Goal: Information Seeking & Learning: Learn about a topic

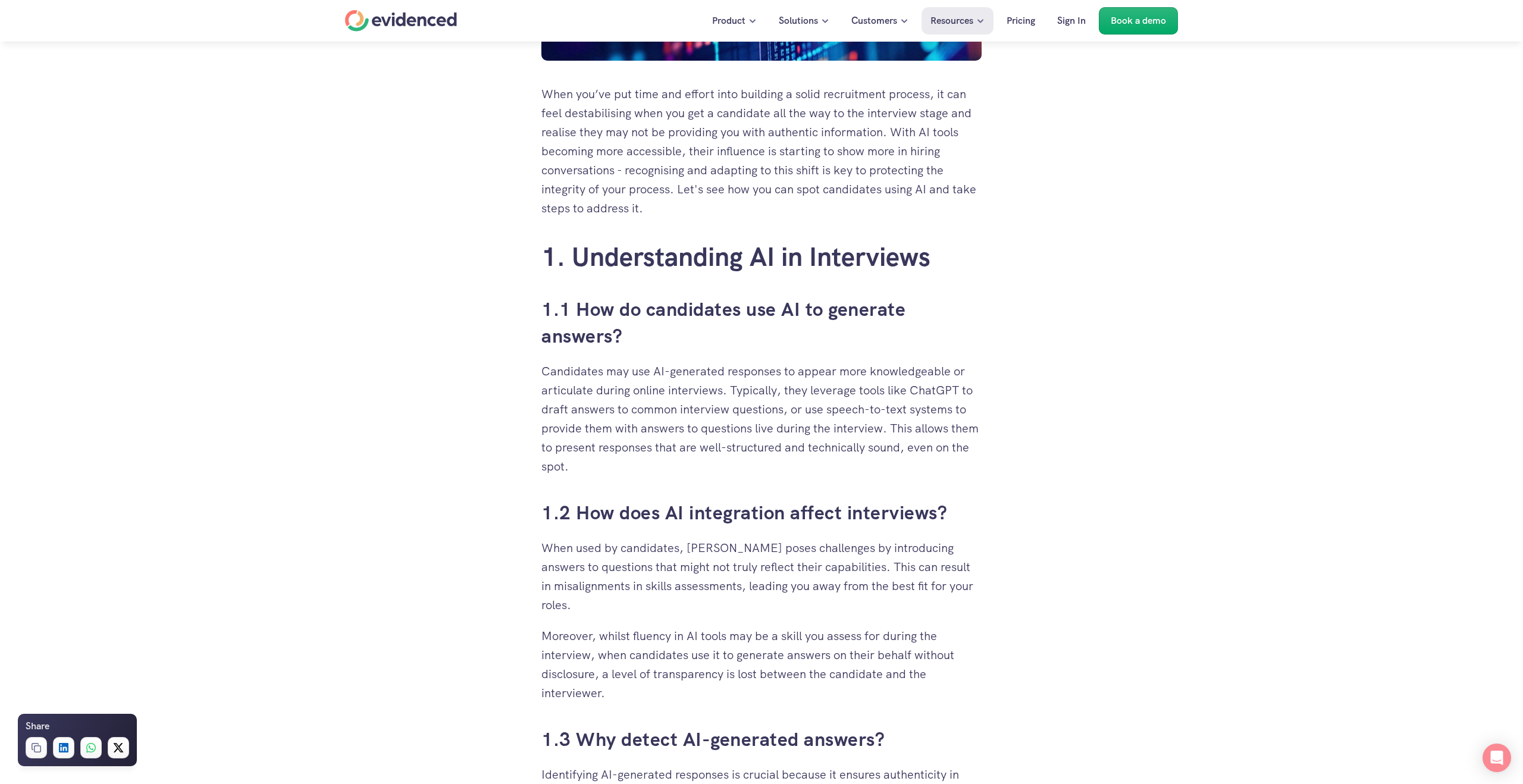
scroll to position [510, 0]
drag, startPoint x: 648, startPoint y: 472, endPoint x: 495, endPoint y: 320, distance: 215.7
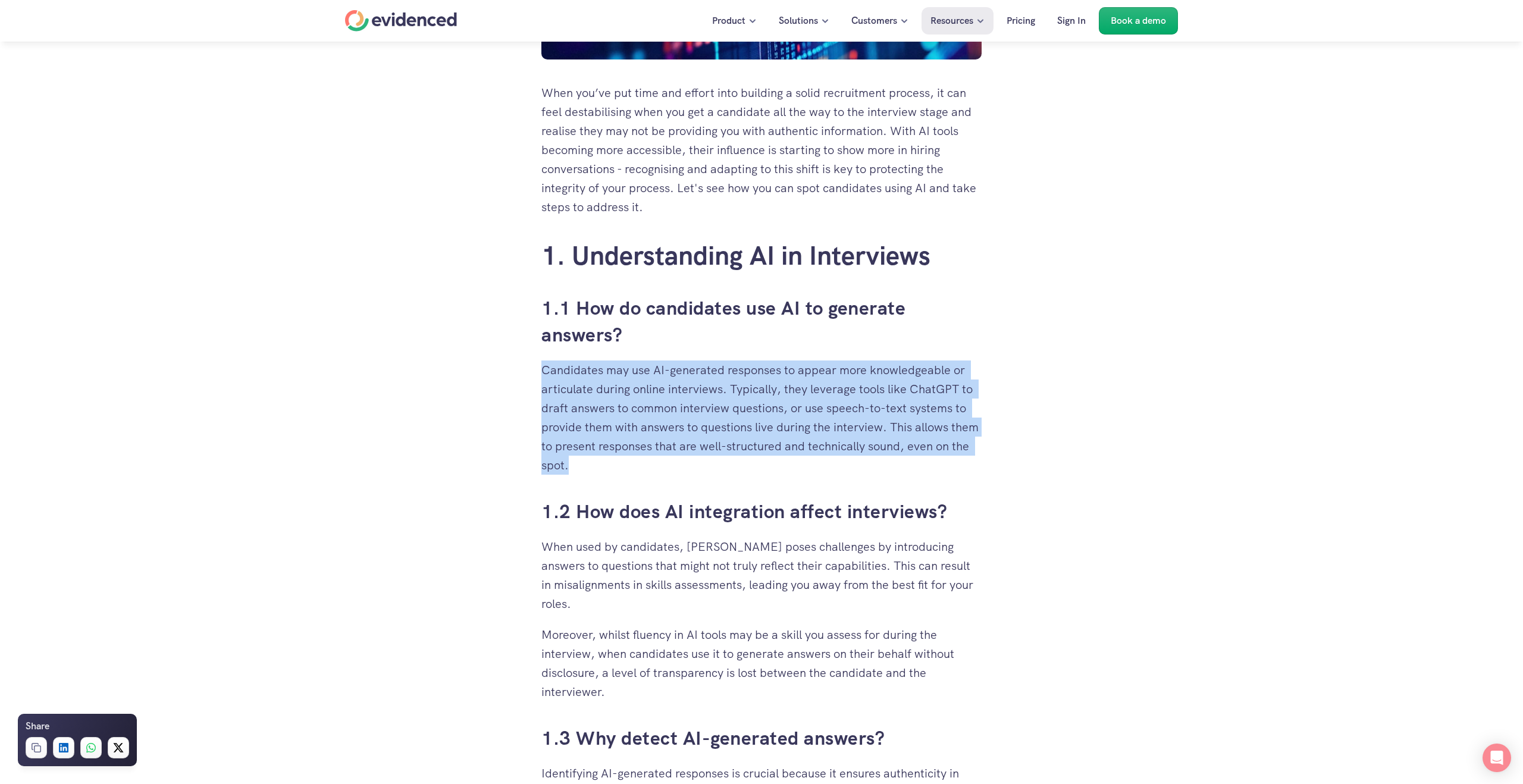
drag, startPoint x: 505, startPoint y: 360, endPoint x: 753, endPoint y: 472, distance: 272.1
click at [753, 472] on p "Candidates may use AI-generated responses to appear more knowledgeable or artic…" at bounding box center [762, 417] width 440 height 114
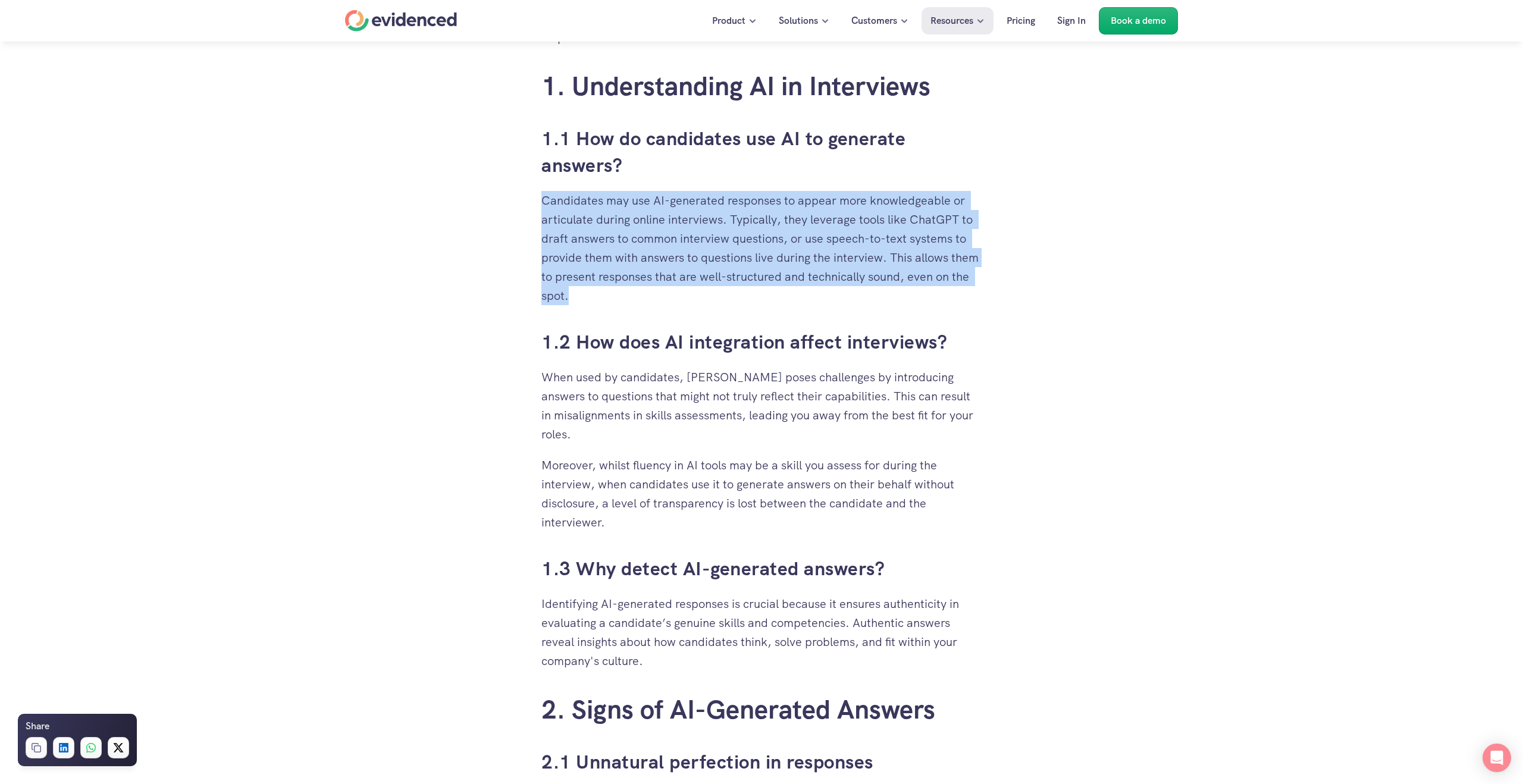
scroll to position [682, 0]
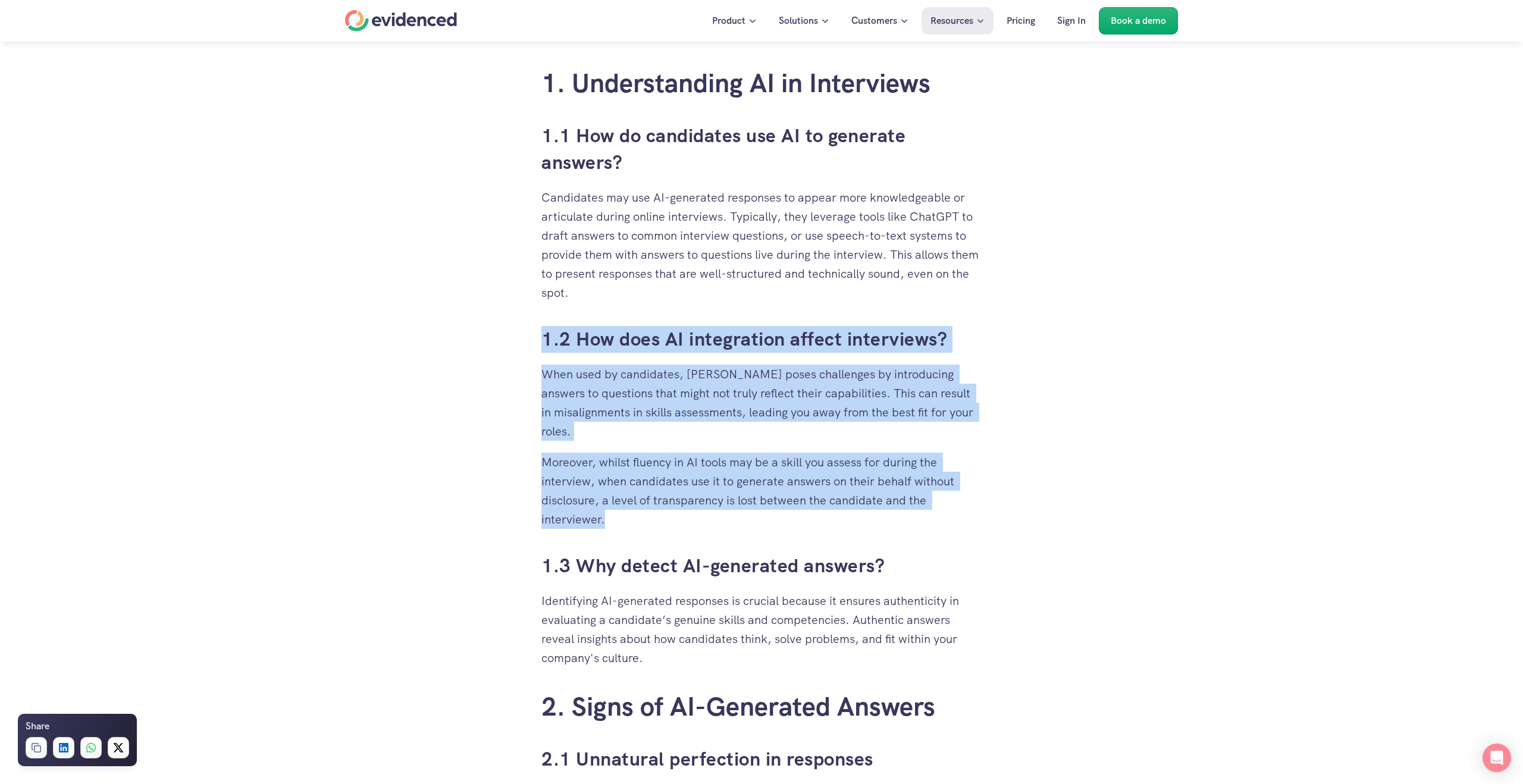
drag, startPoint x: 673, startPoint y: 513, endPoint x: 487, endPoint y: 346, distance: 250.0
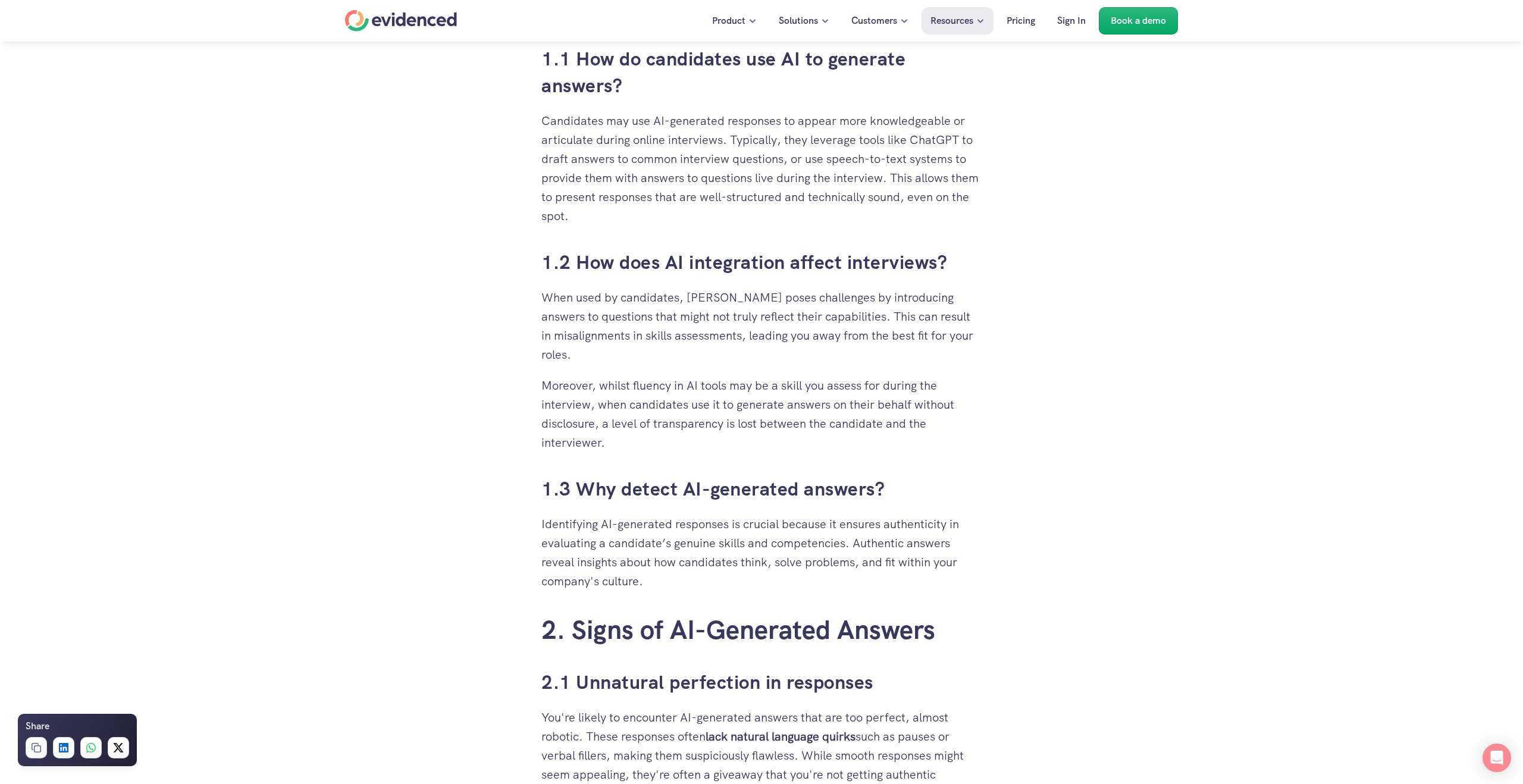
scroll to position [763, 0]
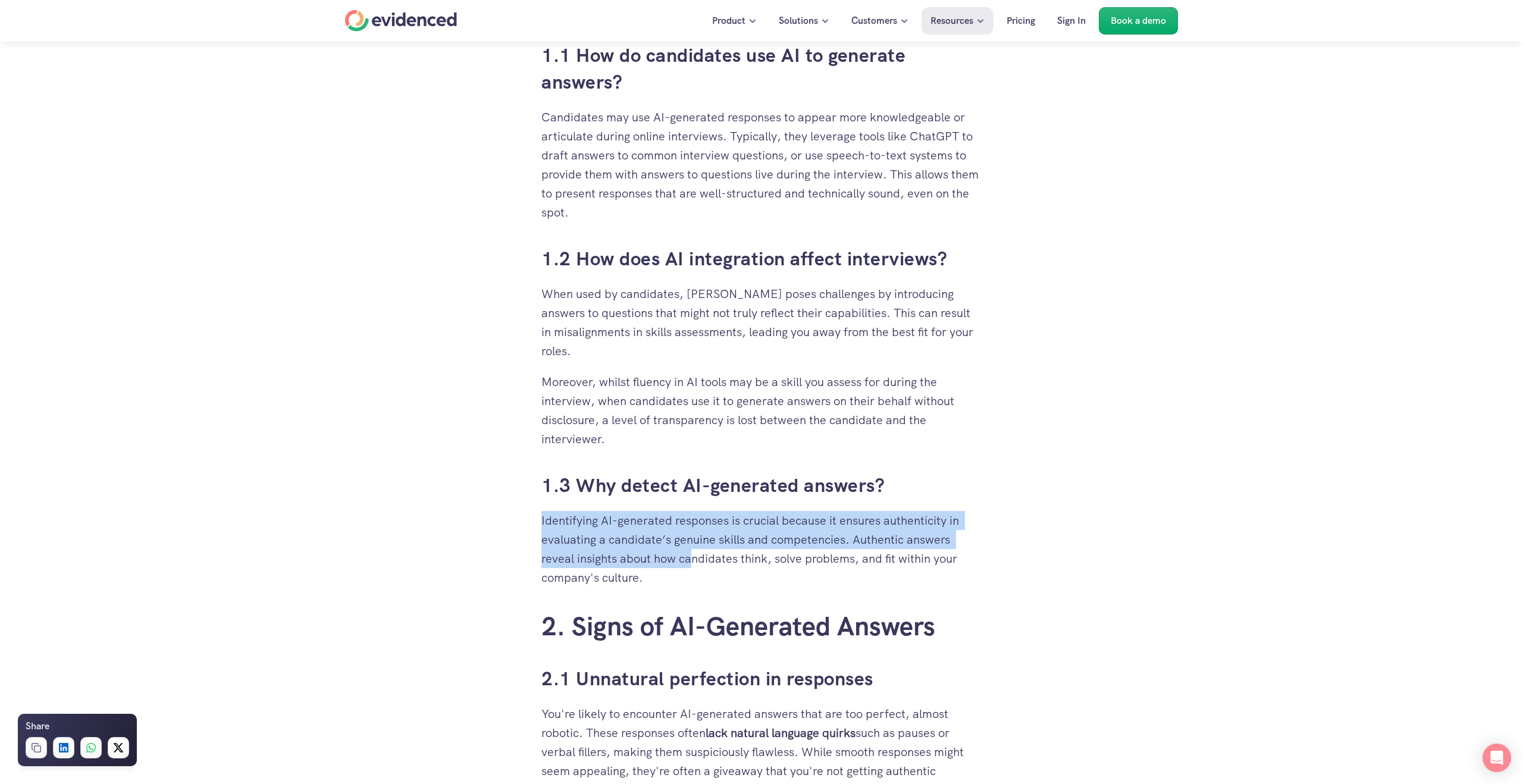
drag, startPoint x: 691, startPoint y: 564, endPoint x: 513, endPoint y: 510, distance: 186.0
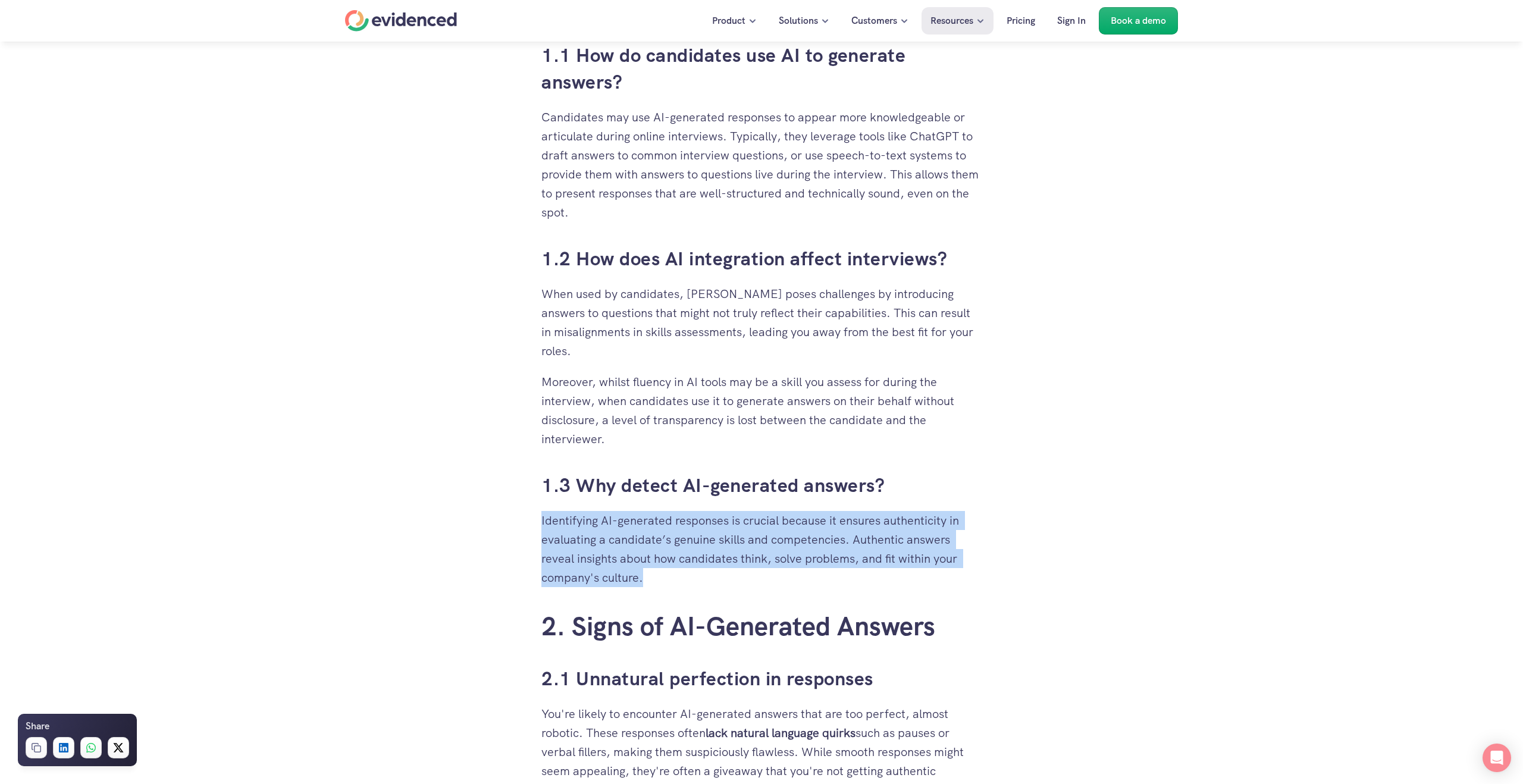
drag, startPoint x: 517, startPoint y: 512, endPoint x: 745, endPoint y: 582, distance: 238.5
click at [745, 582] on p "Identifying AI-generated responses is crucial because it ensures authenticity i…" at bounding box center [762, 549] width 440 height 76
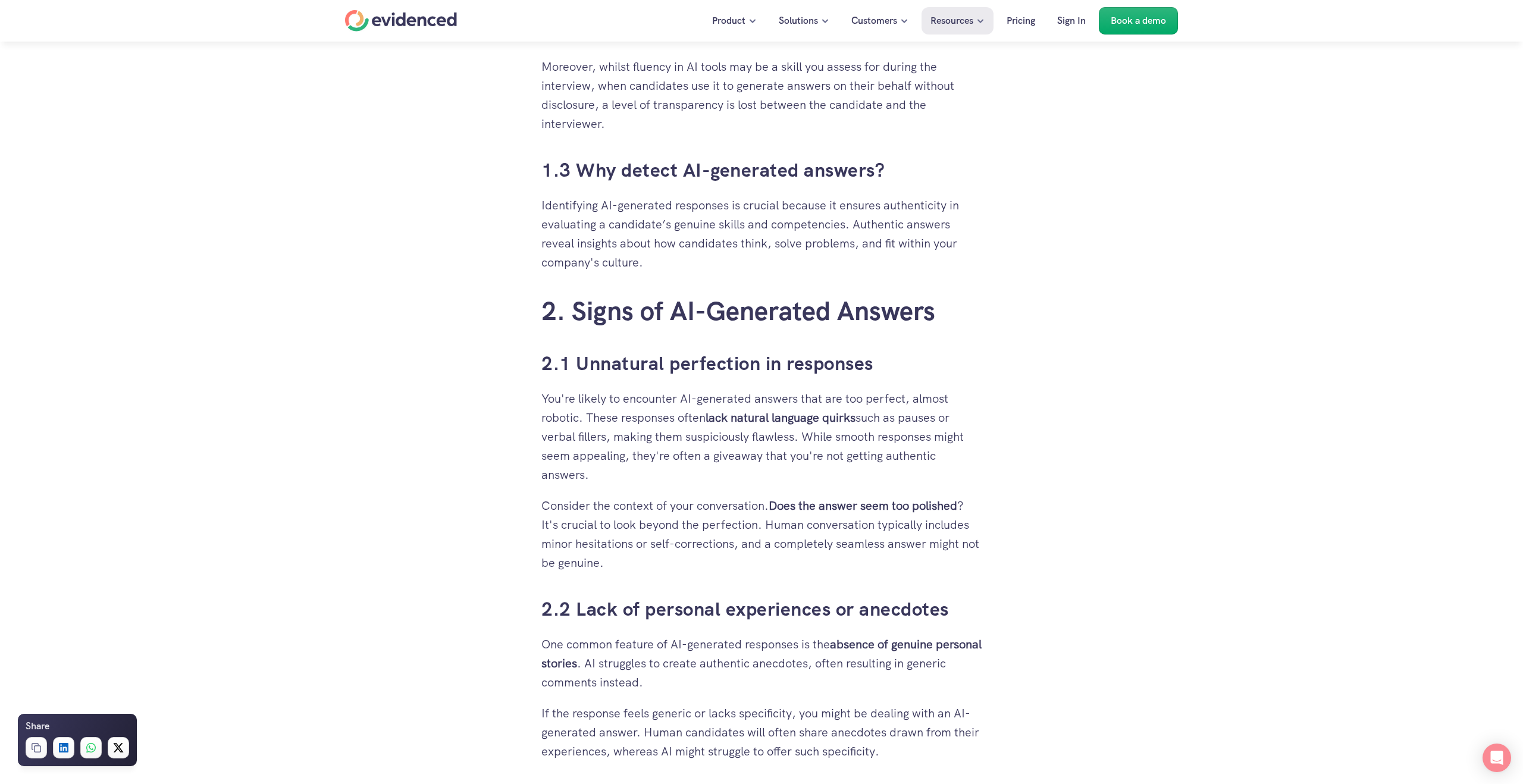
scroll to position [1079, 0]
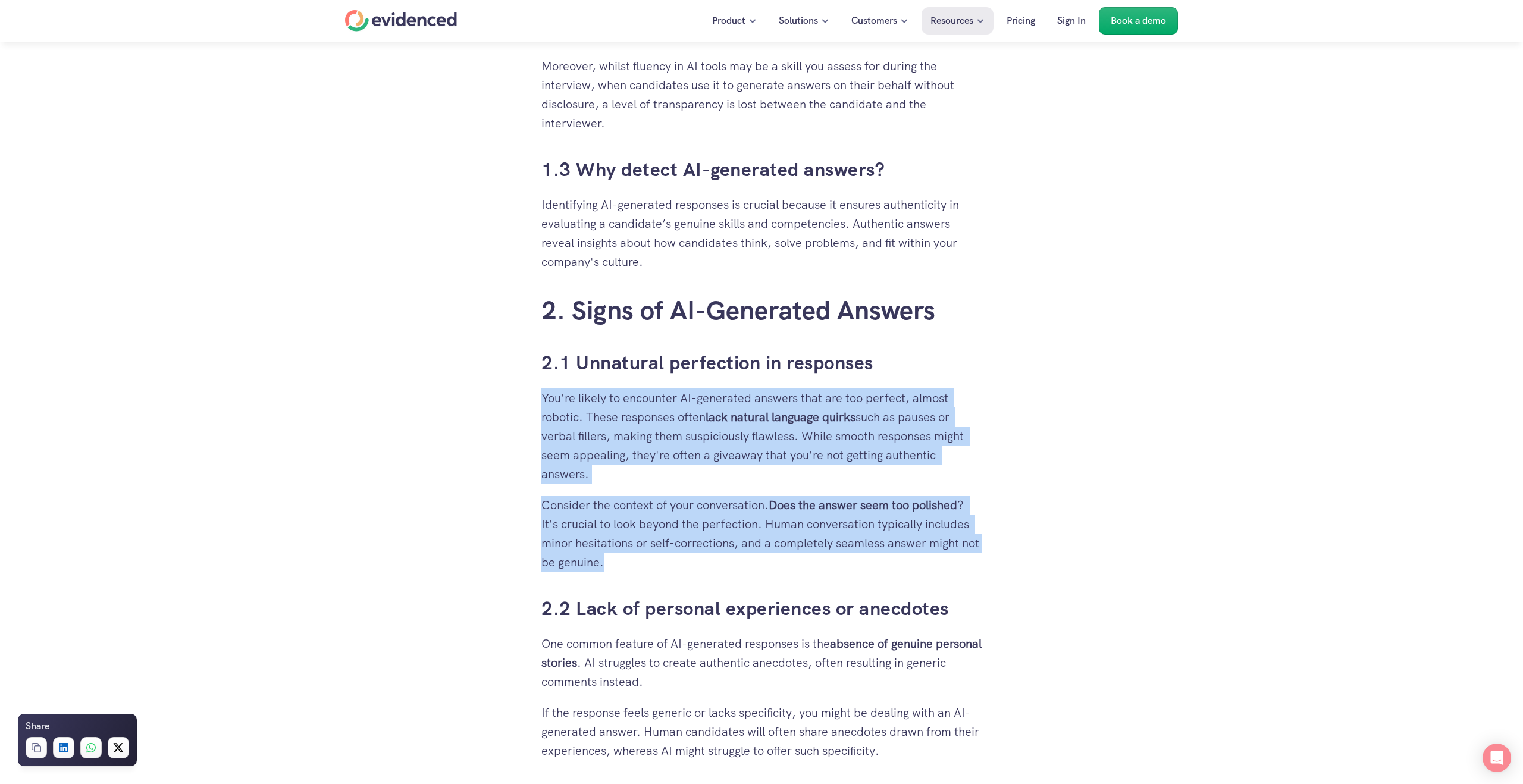
drag, startPoint x: 732, startPoint y: 577, endPoint x: 509, endPoint y: 397, distance: 286.6
drag, startPoint x: 510, startPoint y: 397, endPoint x: 704, endPoint y: 564, distance: 256.0
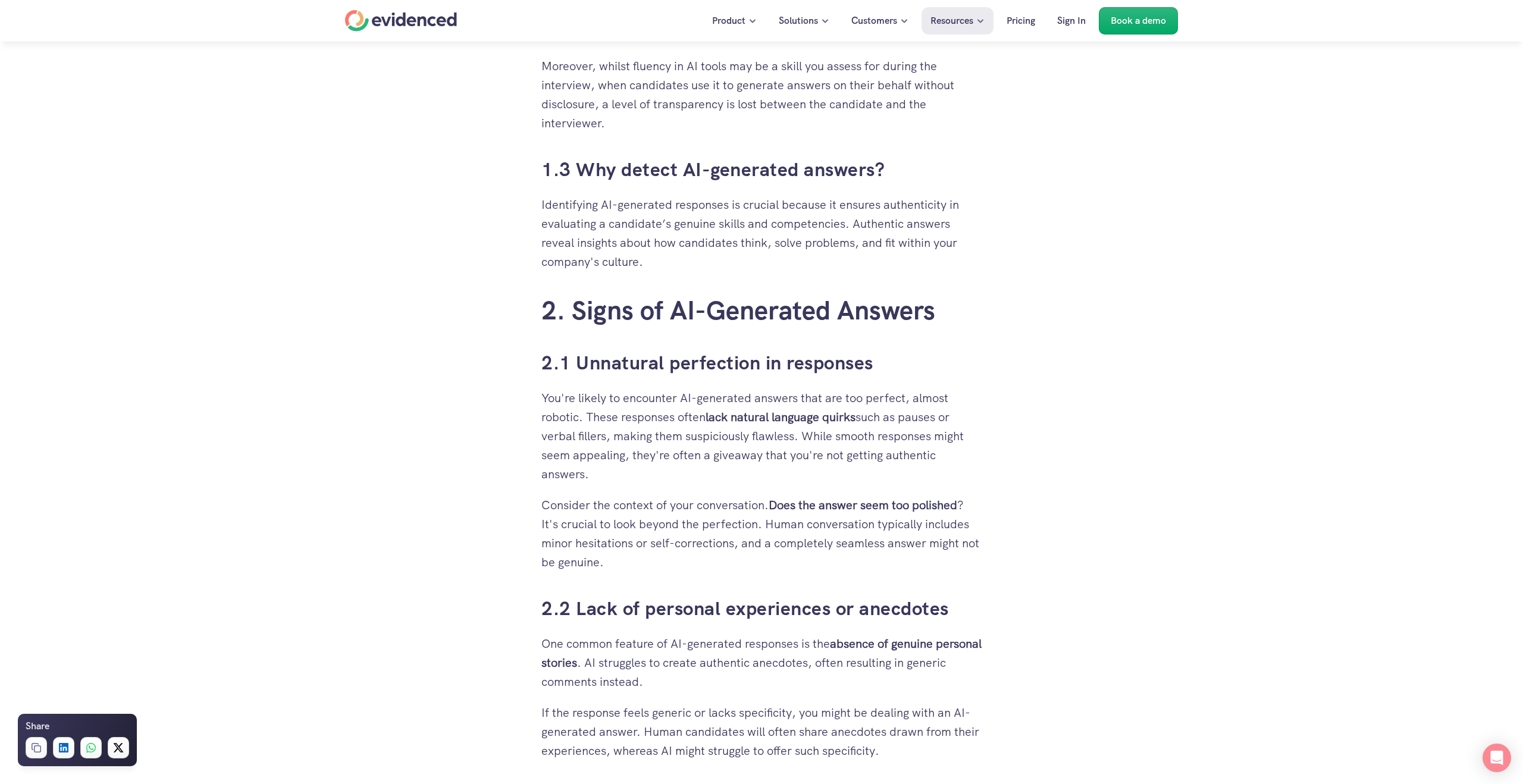
click at [703, 564] on p "Consider the context of your conversation. Does the answer seem too polished ? …" at bounding box center [762, 533] width 440 height 76
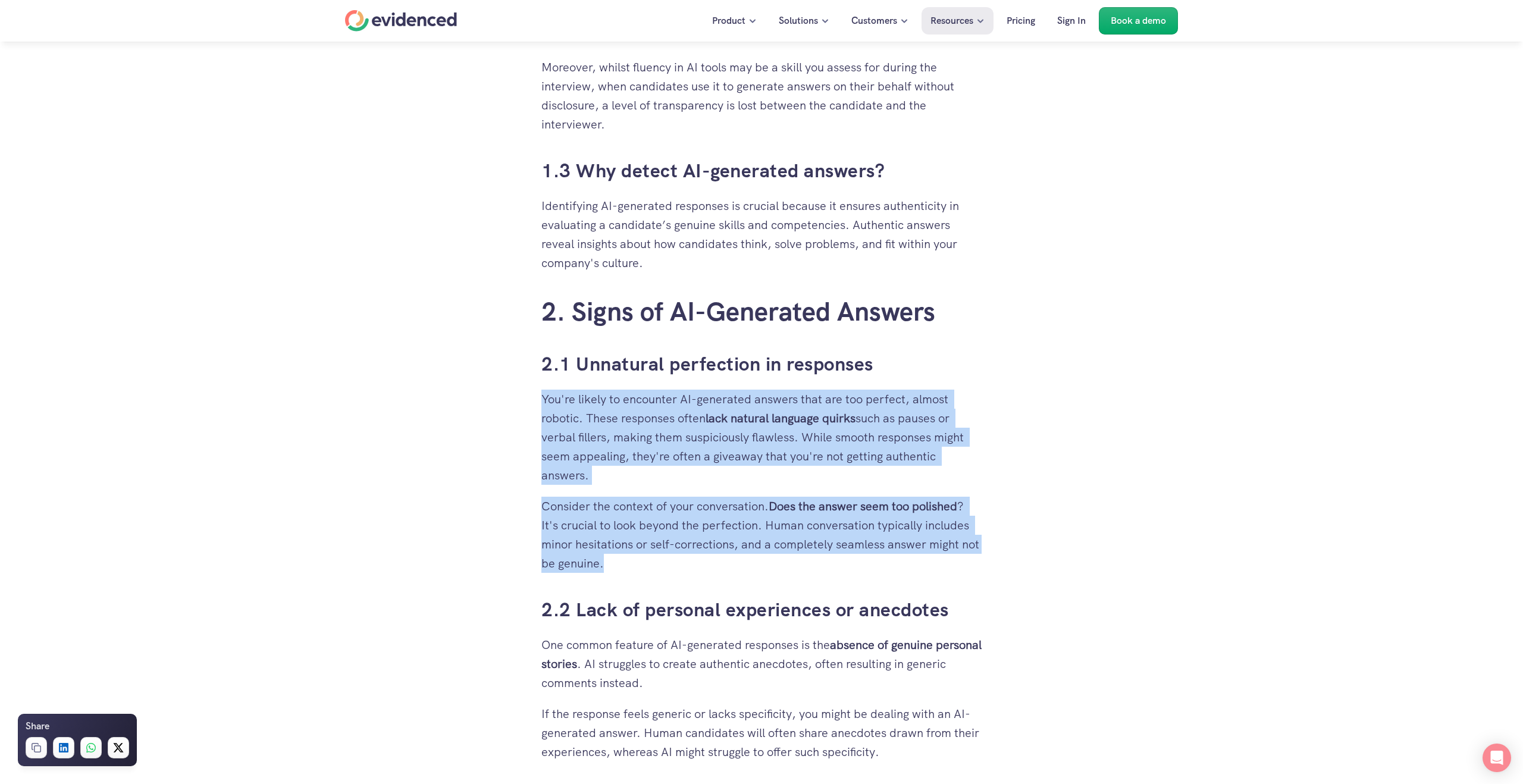
drag, startPoint x: 704, startPoint y: 564, endPoint x: 532, endPoint y: 394, distance: 241.8
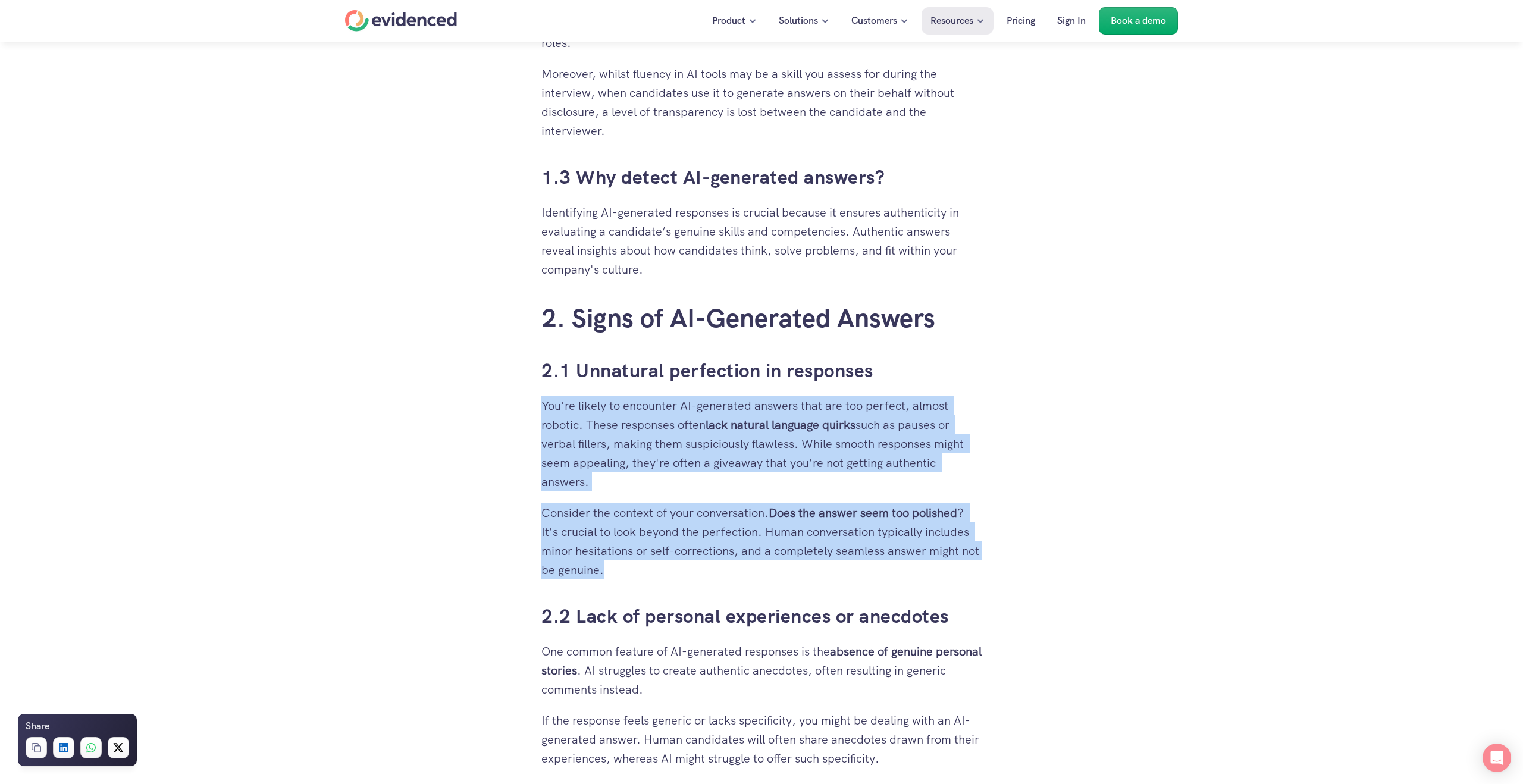
drag, startPoint x: 532, startPoint y: 395, endPoint x: 731, endPoint y: 573, distance: 267.0
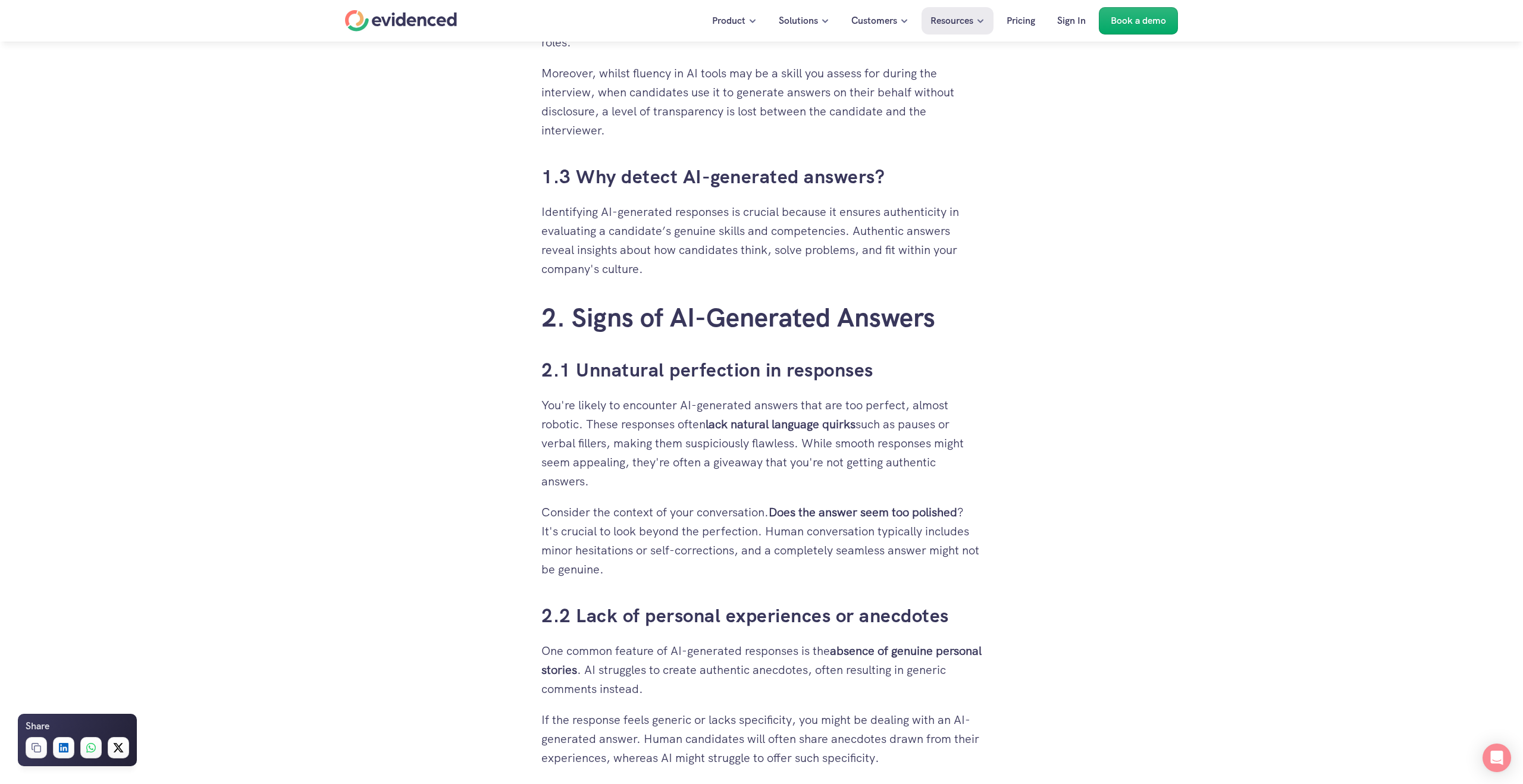
click at [730, 573] on p "Consider the context of your conversation. Does the answer seem too polished ? …" at bounding box center [762, 540] width 440 height 76
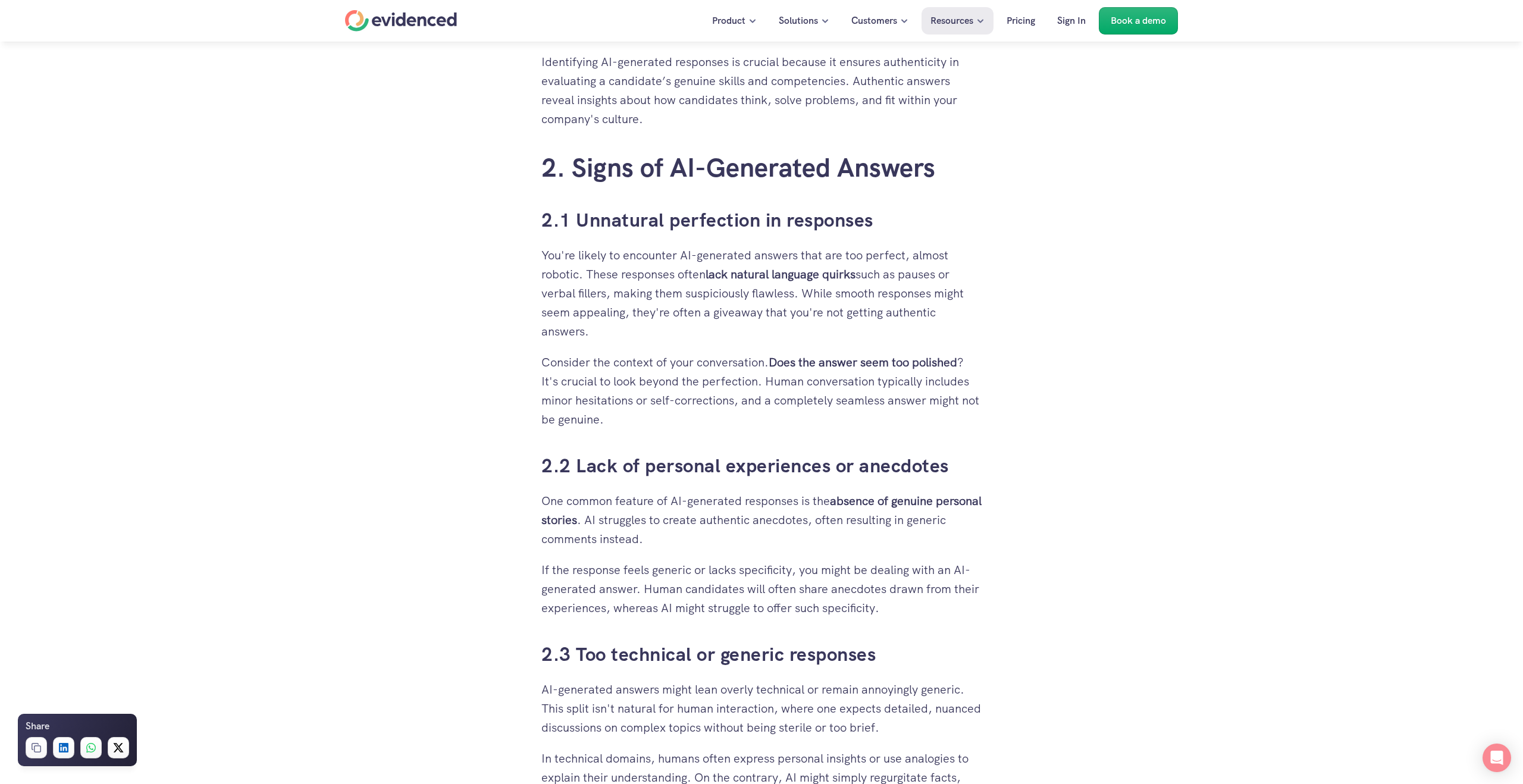
scroll to position [1278, 0]
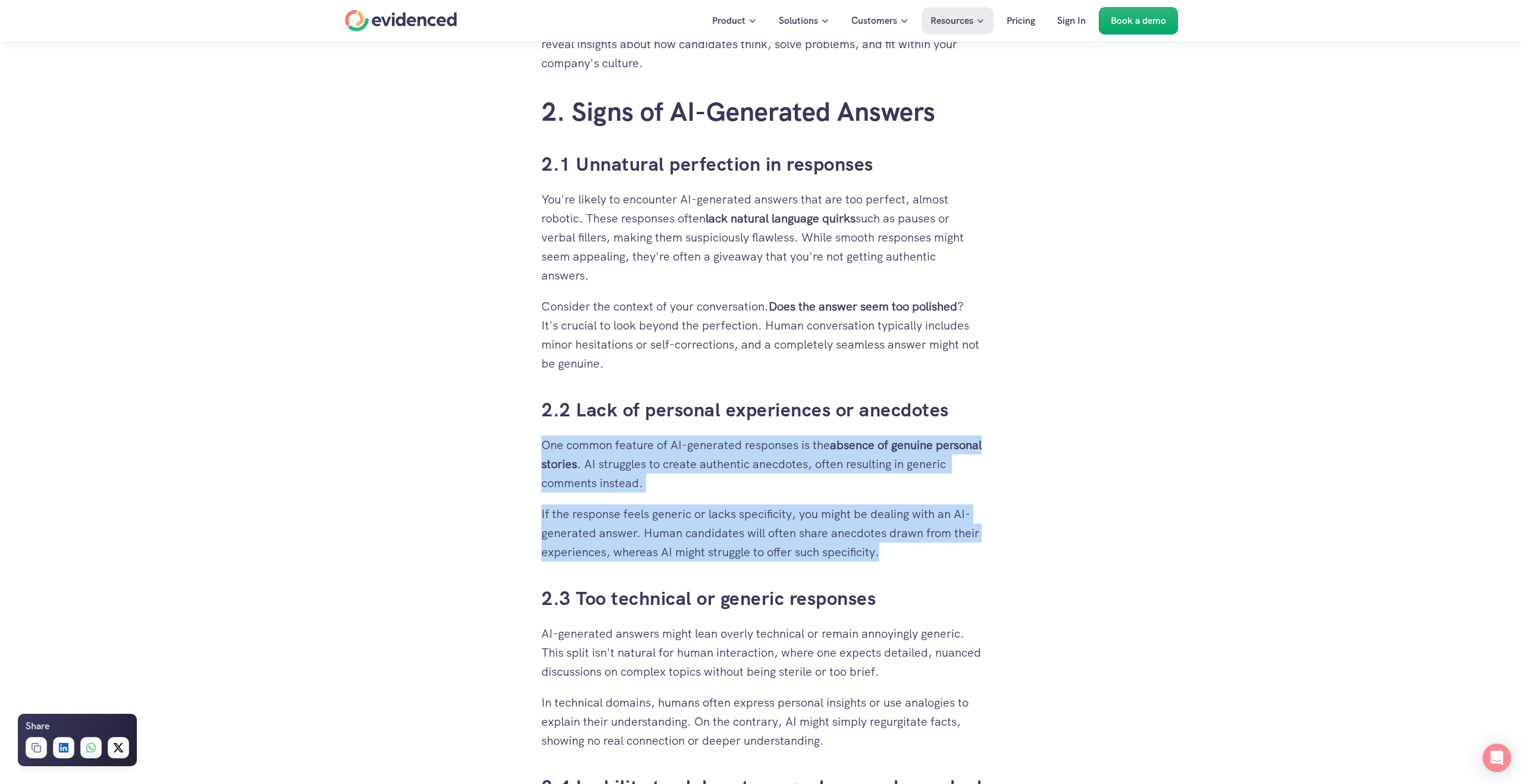
drag, startPoint x: 869, startPoint y: 548, endPoint x: 543, endPoint y: 445, distance: 341.9
drag, startPoint x: 556, startPoint y: 449, endPoint x: 962, endPoint y: 577, distance: 425.7
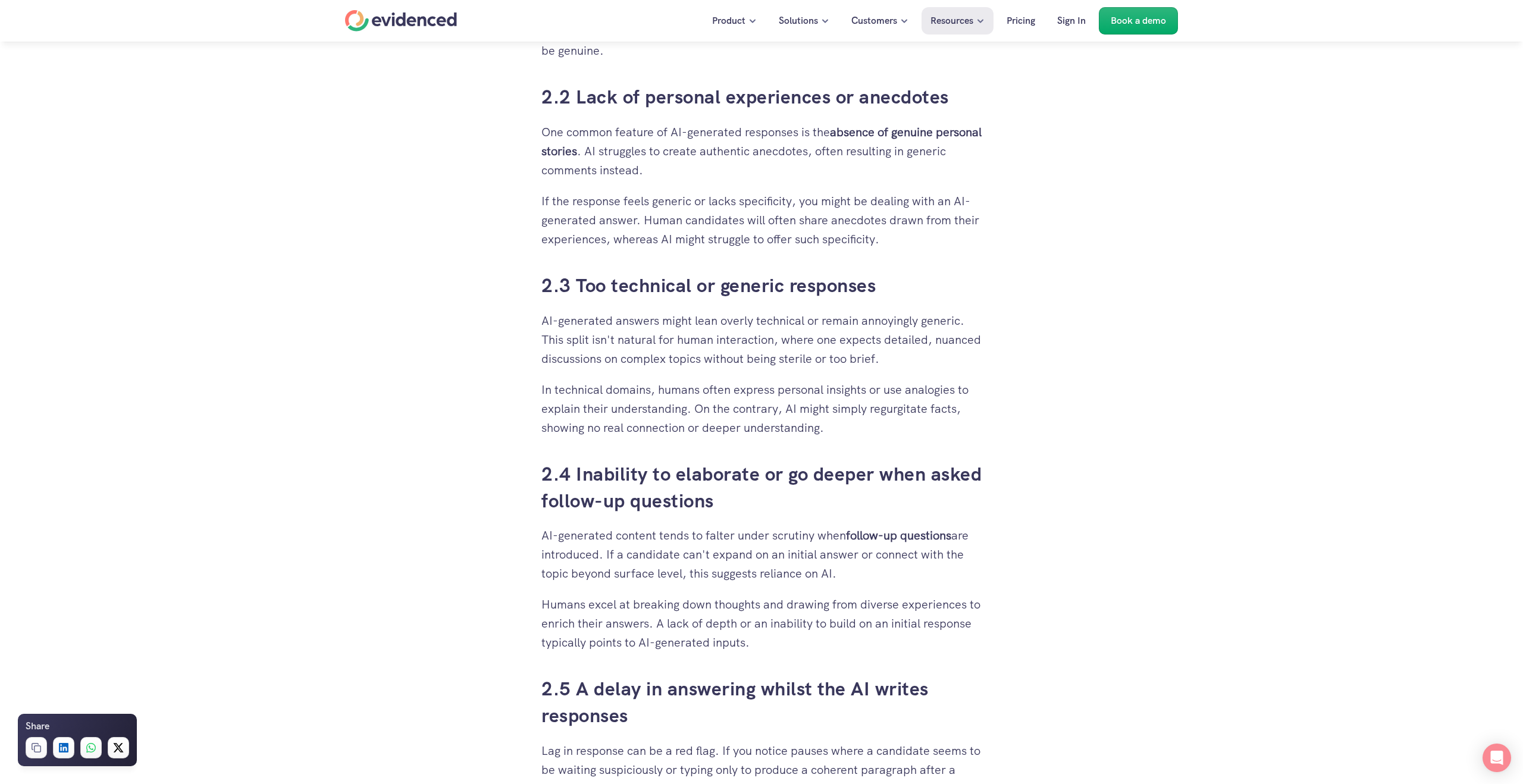
click at [964, 578] on p "AI-generated content tends to falter under scrutiny when follow-up questions ar…" at bounding box center [762, 554] width 440 height 57
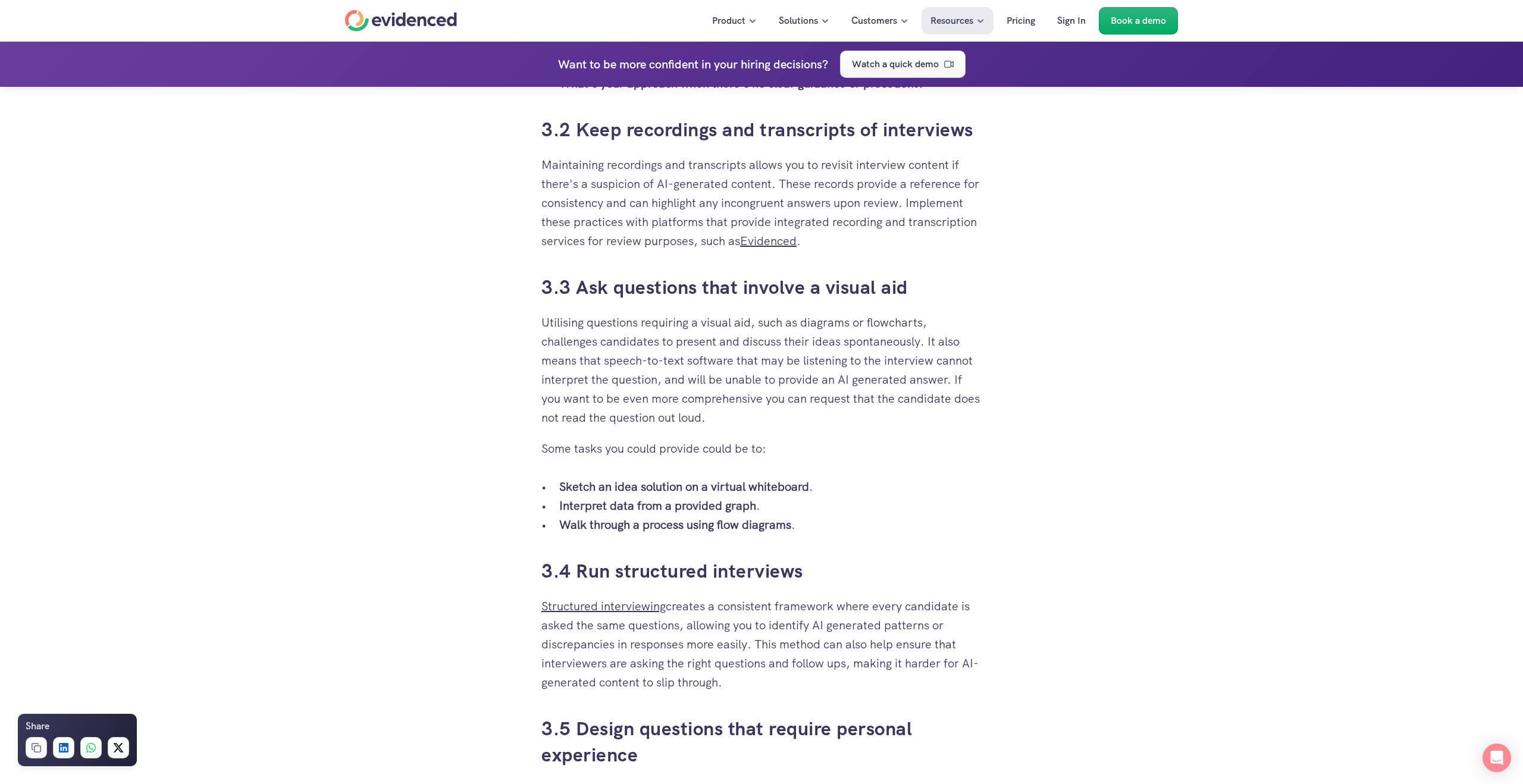
scroll to position [2705, 0]
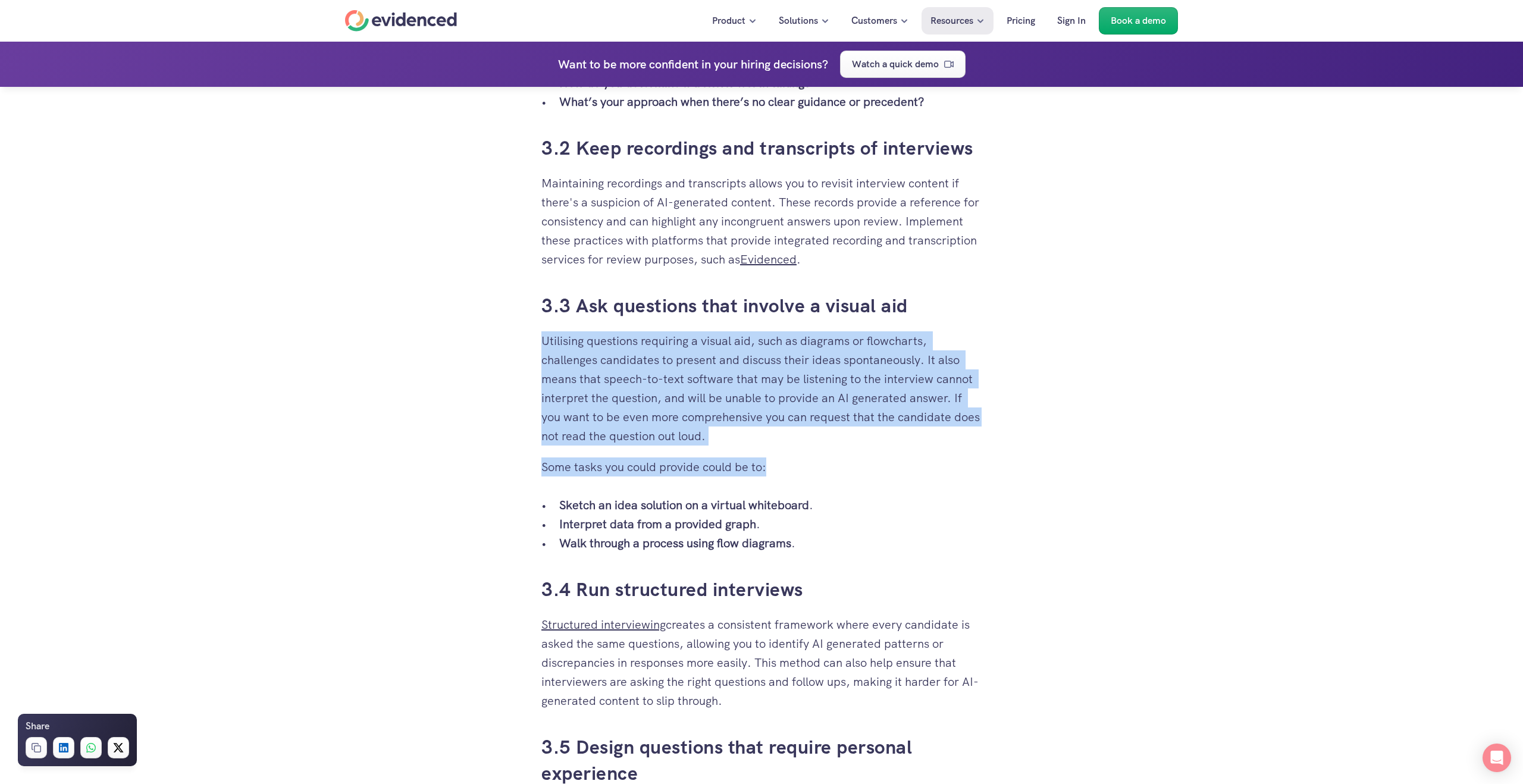
drag, startPoint x: 786, startPoint y: 439, endPoint x: 509, endPoint y: 337, distance: 295.2
click at [509, 337] on div "When you’ve put time and effort into building a solid recruitment process, it c…" at bounding box center [762, 87] width 1523 height 4956
drag, startPoint x: 512, startPoint y: 337, endPoint x: 876, endPoint y: 469, distance: 387.2
click at [876, 469] on div "When you’ve put time and effort into building a solid recruitment process, it c…" at bounding box center [762, 87] width 1523 height 4956
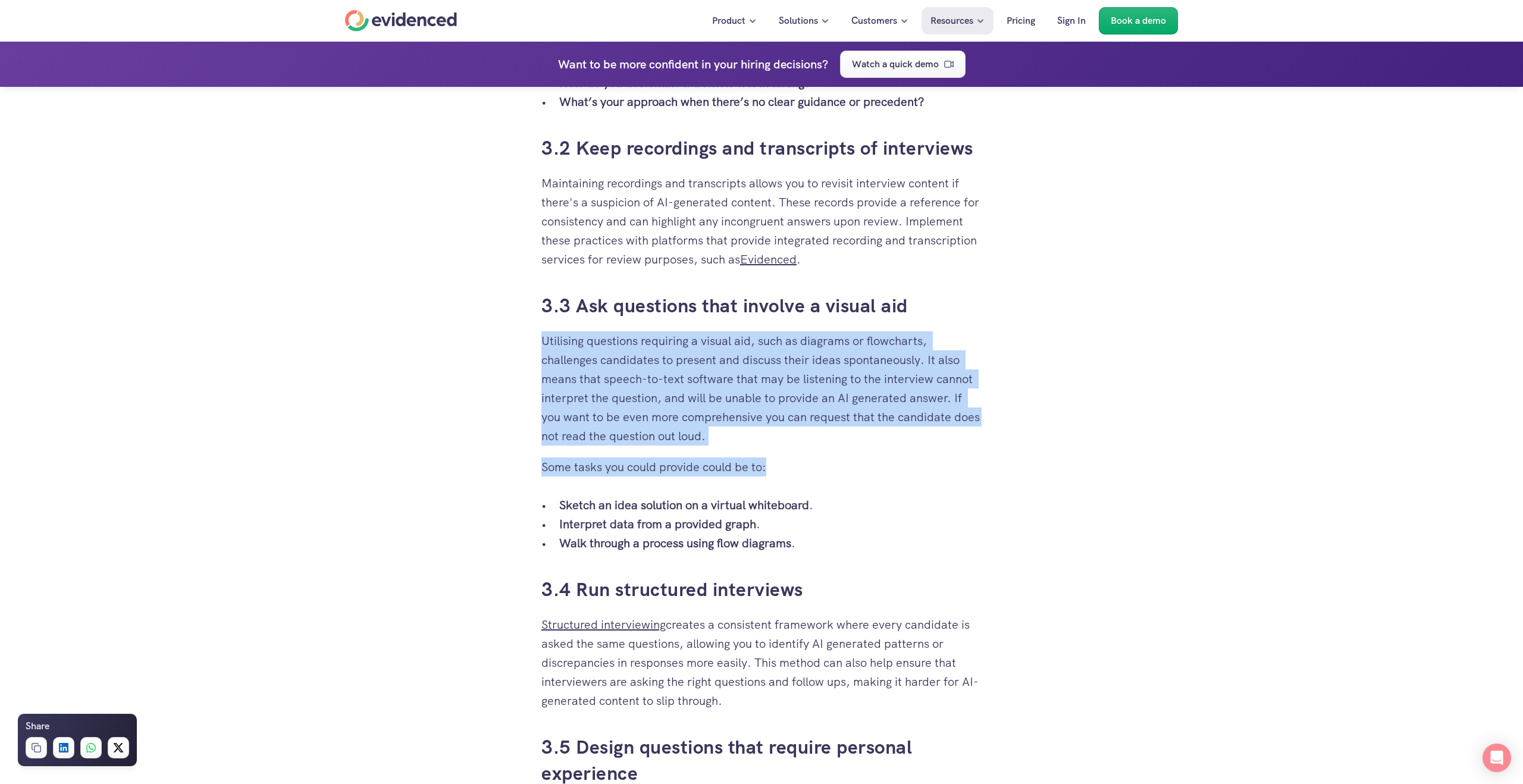
click at [876, 469] on p "Some tasks you could provide could be to:" at bounding box center [762, 467] width 440 height 19
drag, startPoint x: 843, startPoint y: 464, endPoint x: 529, endPoint y: 347, distance: 335.1
drag, startPoint x: 535, startPoint y: 349, endPoint x: 916, endPoint y: 502, distance: 410.6
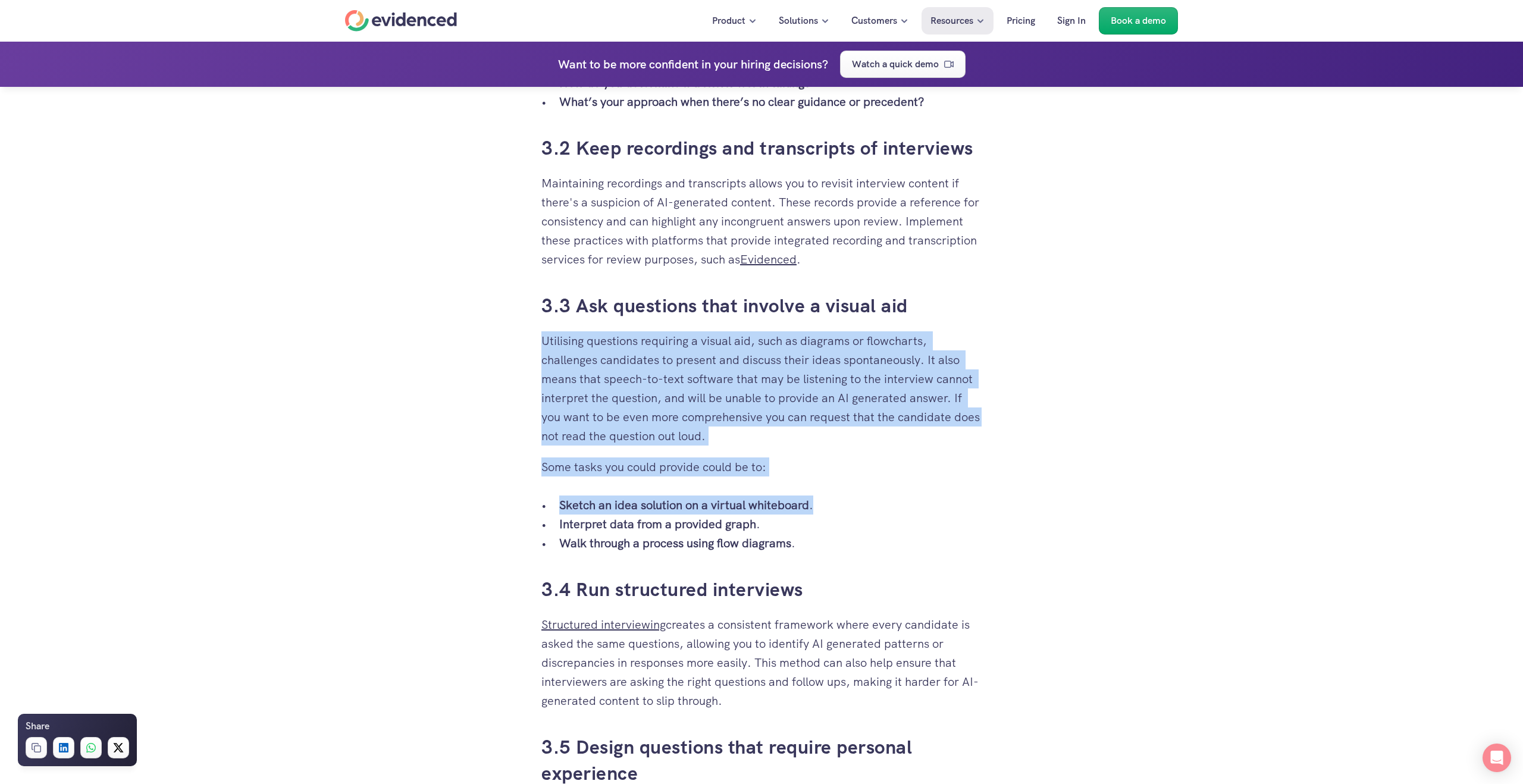
click at [916, 502] on p "Sketch an idea solution on a virtual whiteboard ." at bounding box center [770, 505] width 422 height 19
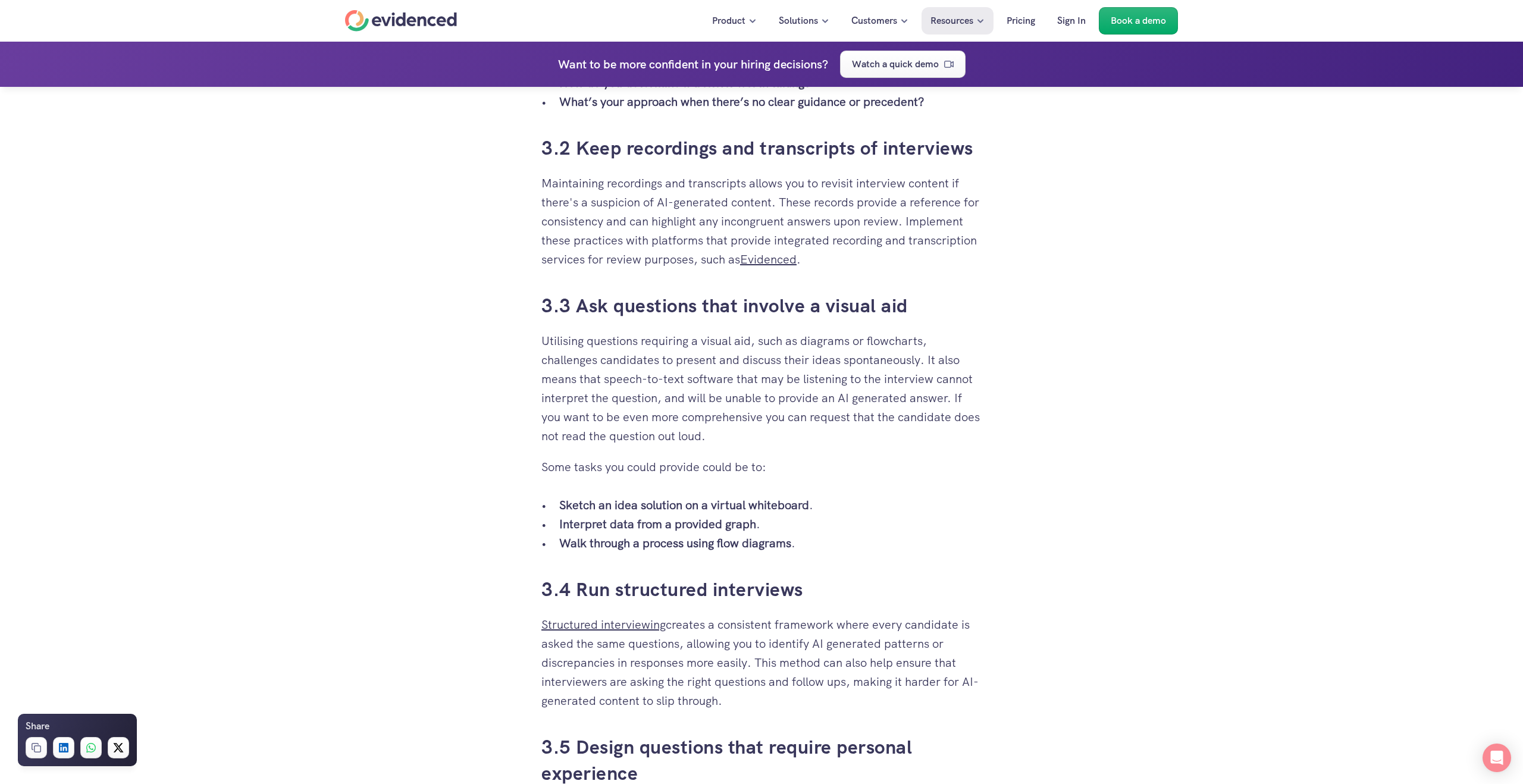
scroll to position [2705, 0]
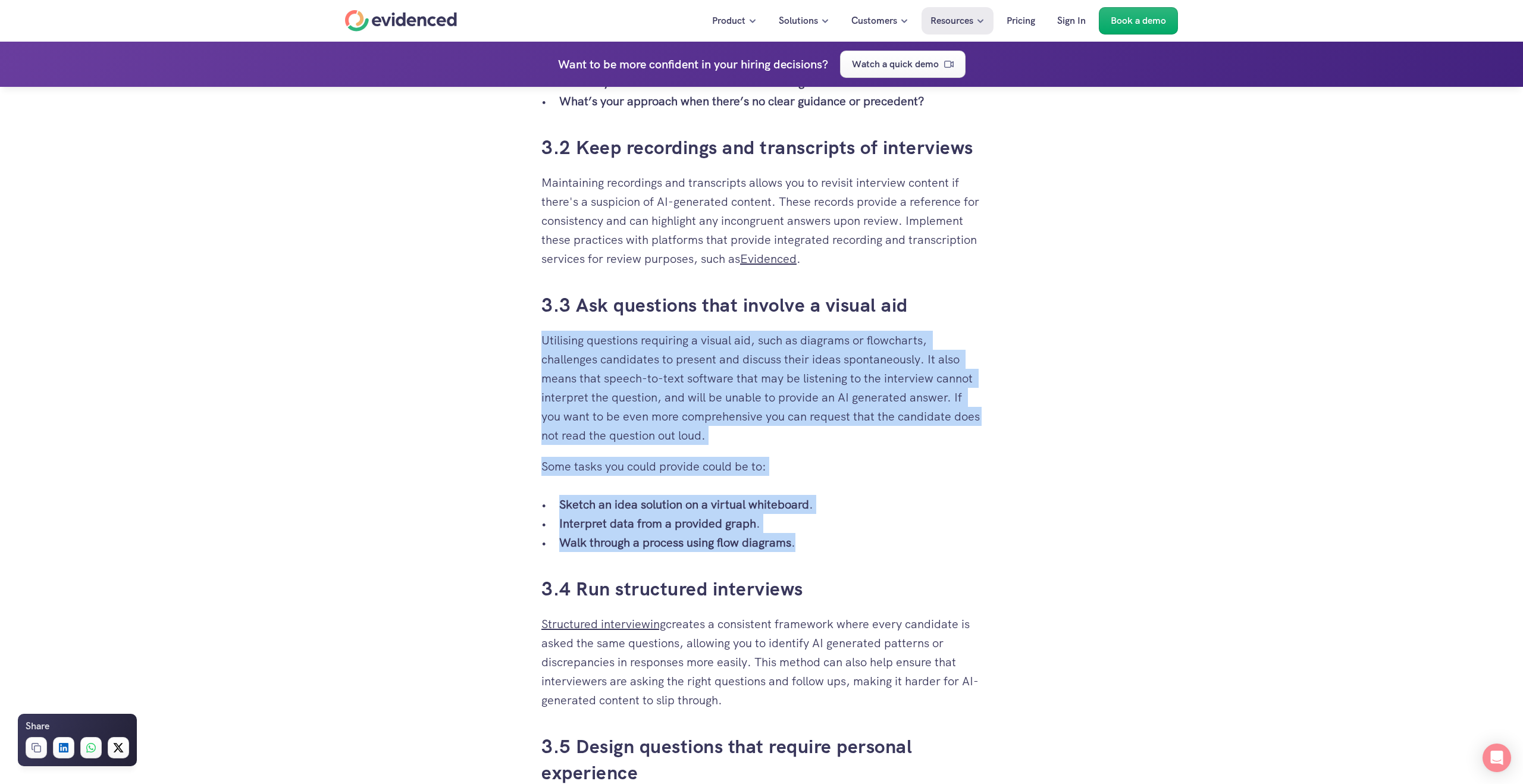
drag, startPoint x: 839, startPoint y: 538, endPoint x: 518, endPoint y: 342, distance: 376.1
click at [518, 342] on div "When you’ve put time and effort into building a solid recruitment process, it c…" at bounding box center [762, 87] width 1523 height 4956
drag, startPoint x: 518, startPoint y: 342, endPoint x: 880, endPoint y: 548, distance: 416.5
click at [880, 548] on div "When you’ve put time and effort into building a solid recruitment process, it c…" at bounding box center [762, 87] width 1523 height 4956
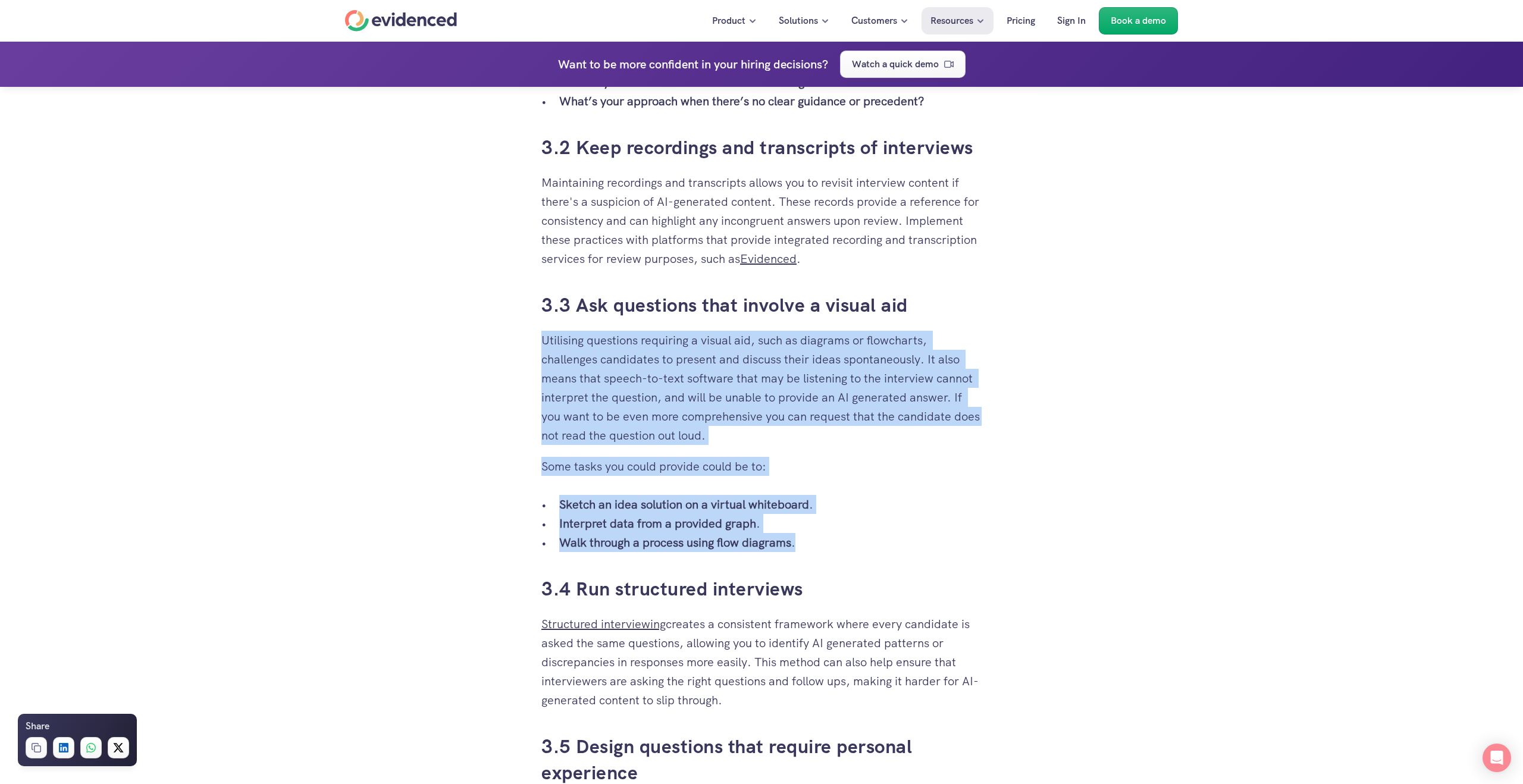
click at [880, 548] on p "Walk through a process using flow diagrams ." at bounding box center [770, 542] width 422 height 19
drag, startPoint x: 875, startPoint y: 547, endPoint x: 512, endPoint y: 332, distance: 421.9
click at [512, 332] on div "When you’ve put time and effort into building a solid recruitment process, it c…" at bounding box center [762, 87] width 1523 height 4956
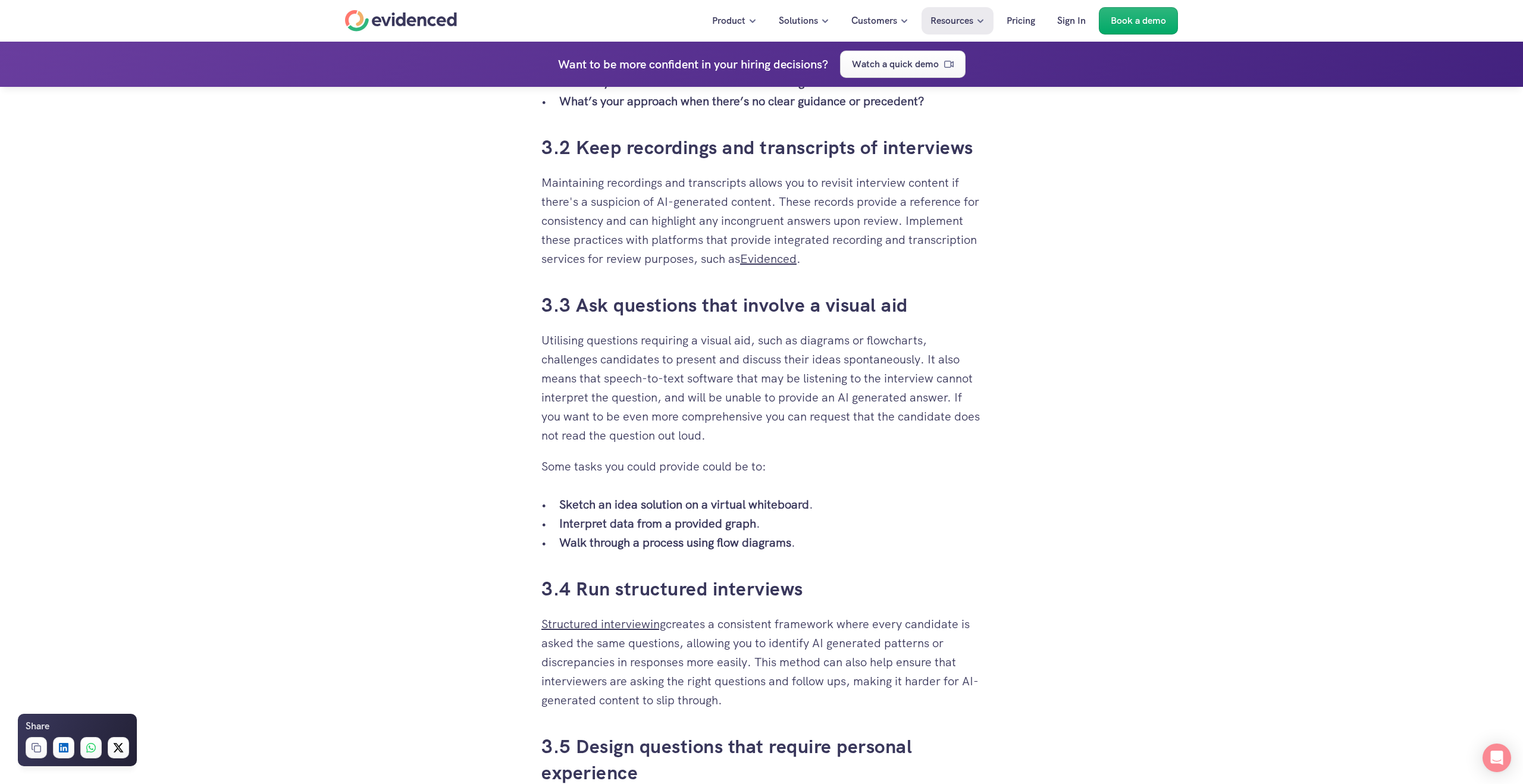
click at [512, 332] on div "When you’ve put time and effort into building a solid recruitment process, it c…" at bounding box center [762, 87] width 1523 height 4956
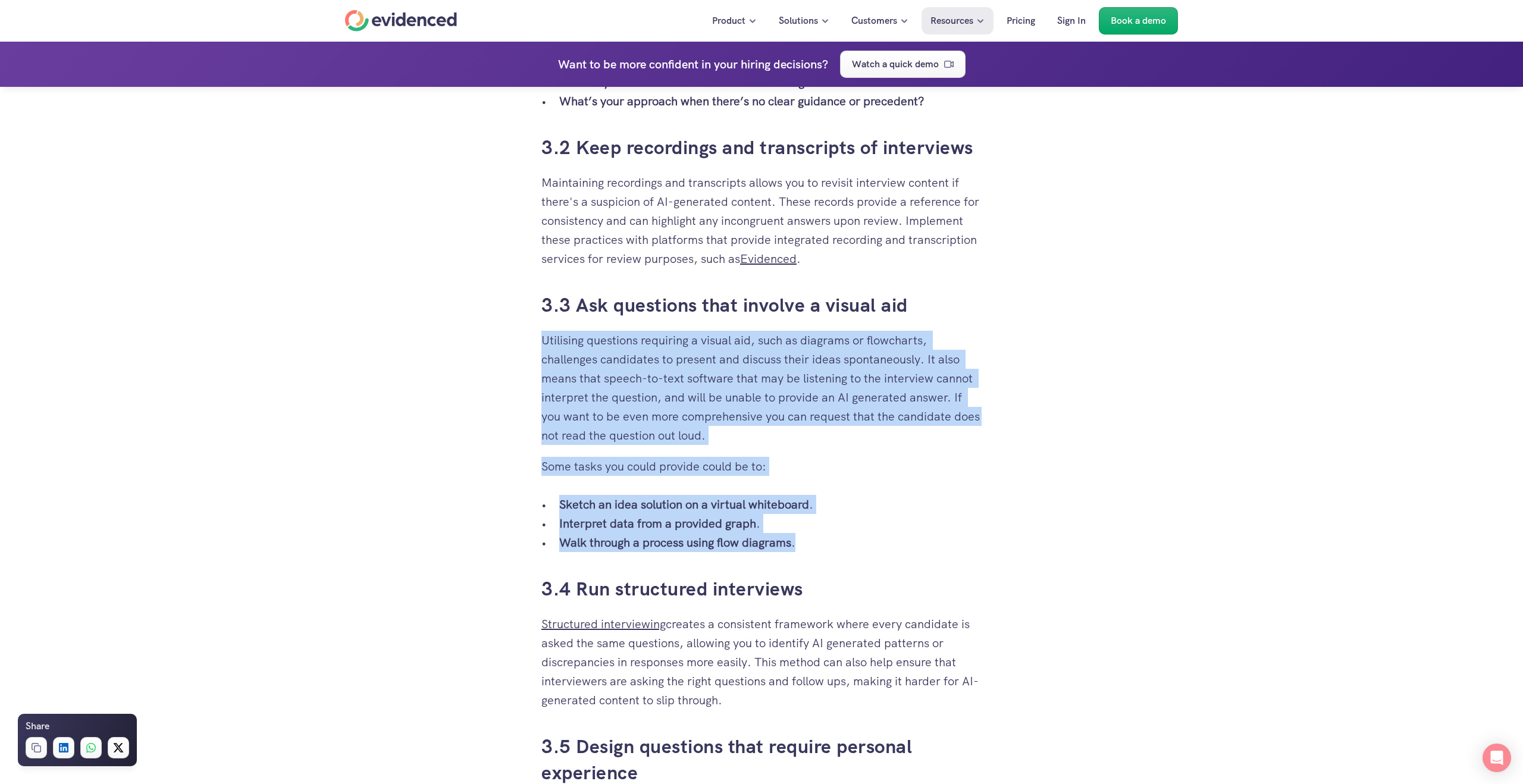
drag, startPoint x: 513, startPoint y: 332, endPoint x: 991, endPoint y: 558, distance: 528.7
click at [991, 558] on div "When you’ve put time and effort into building a solid recruitment process, it c…" at bounding box center [762, 87] width 1523 height 4956
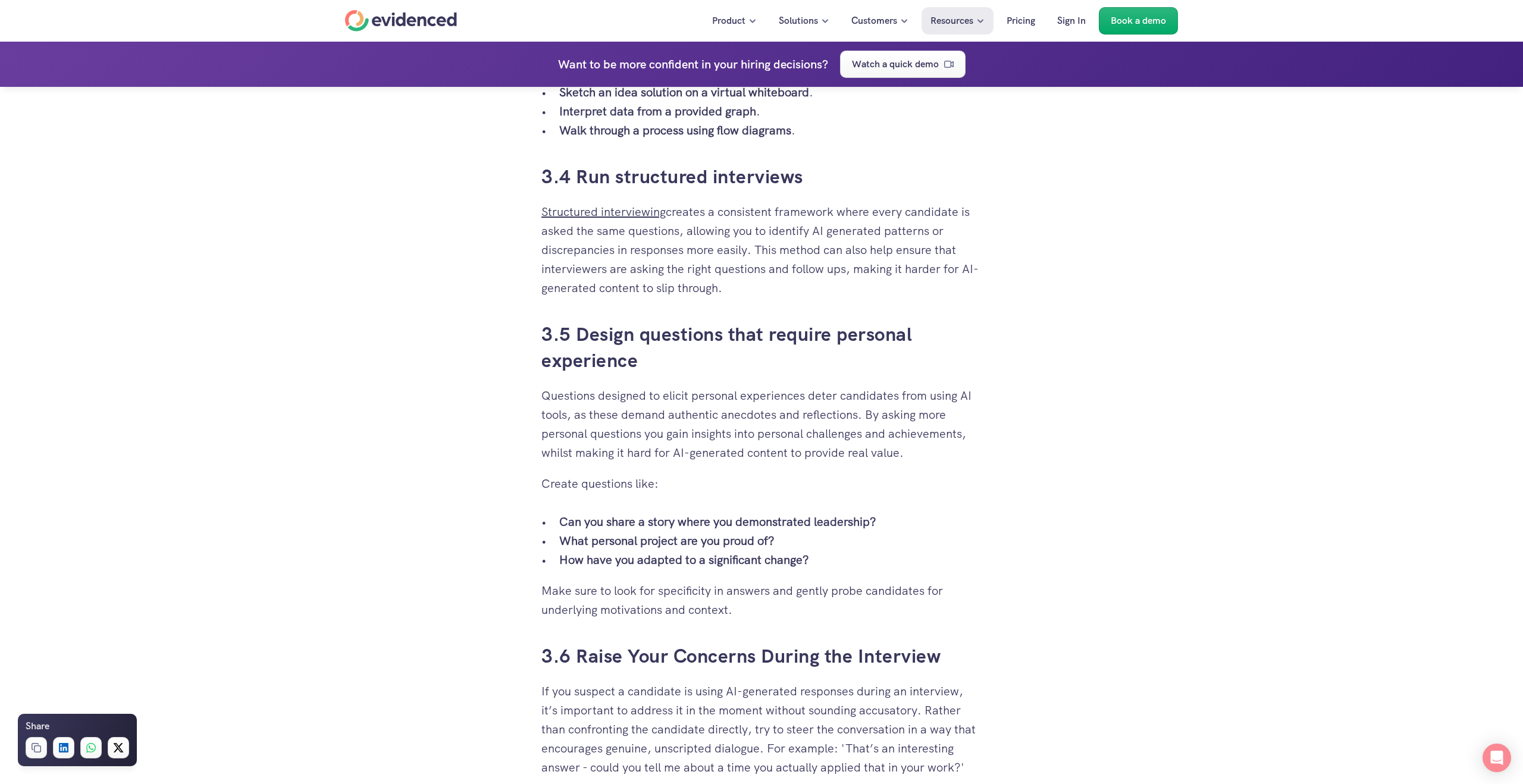
scroll to position [3127, 0]
